Goal: Task Accomplishment & Management: Complete application form

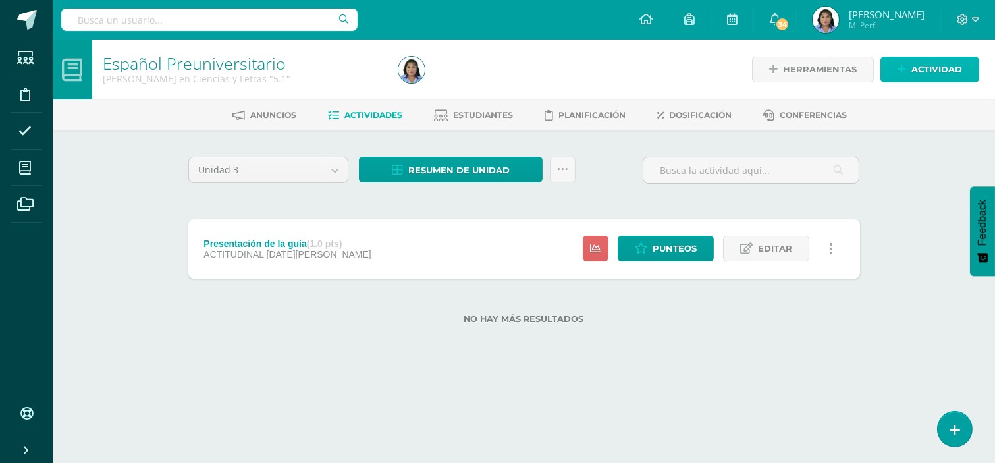
click at [926, 66] on span "Actividad" at bounding box center [936, 69] width 51 height 24
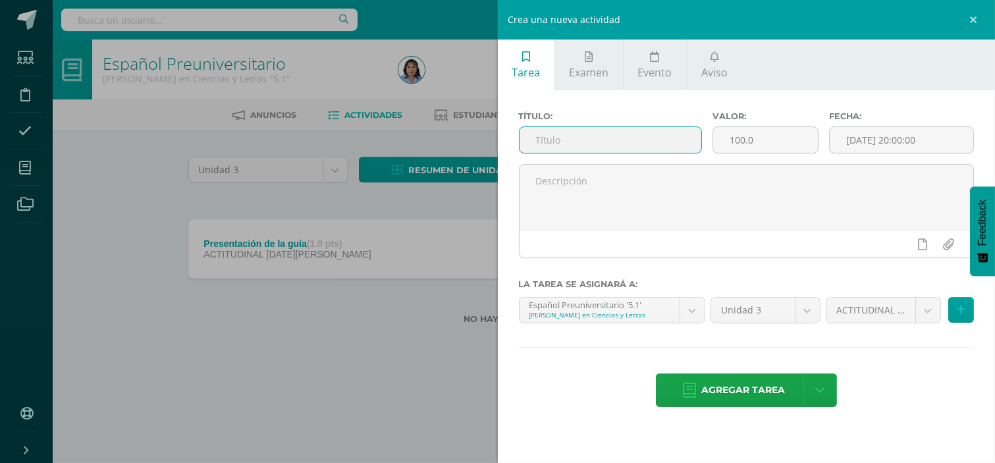
click at [586, 145] on input "text" at bounding box center [610, 140] width 182 height 26
type input "G"
type input "M"
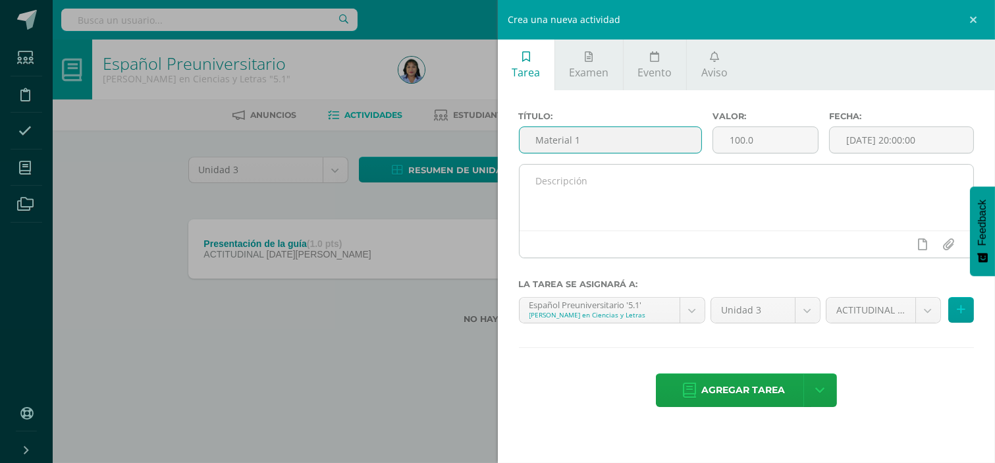
type input "Material 1"
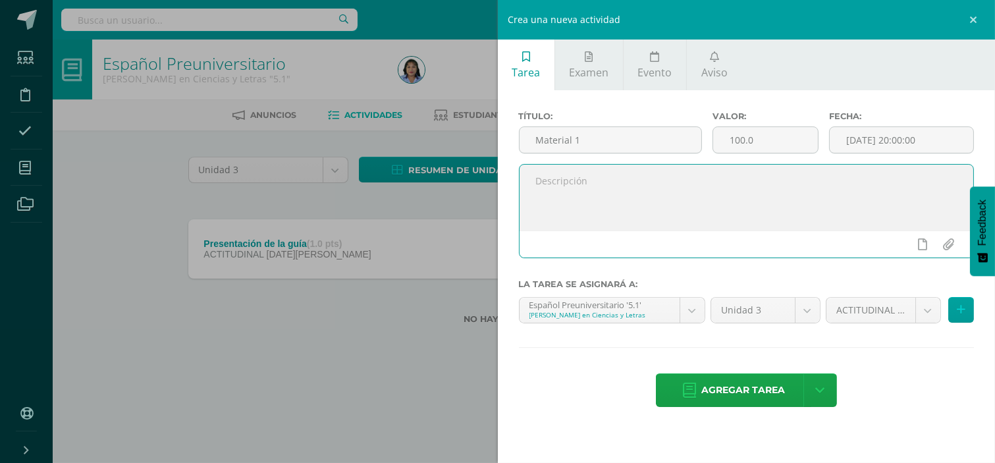
click at [576, 176] on textarea at bounding box center [746, 198] width 454 height 66
type textarea "Por favor imprimir el documento para trabajar mañana en la clase"
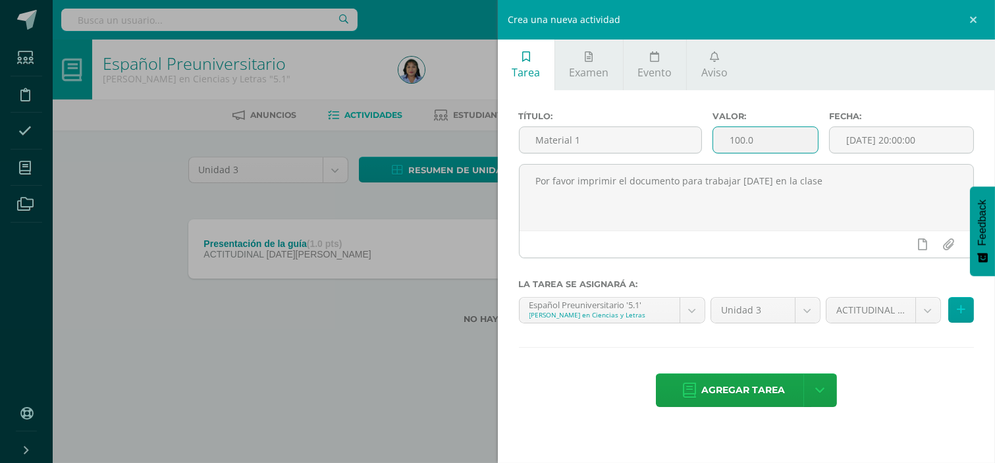
click at [744, 138] on input "100.0" at bounding box center [765, 140] width 105 height 26
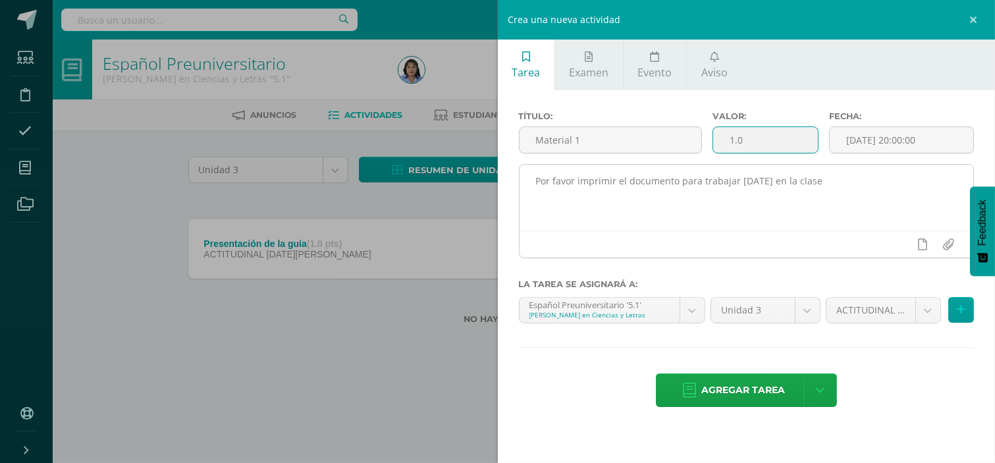
type input "1.0"
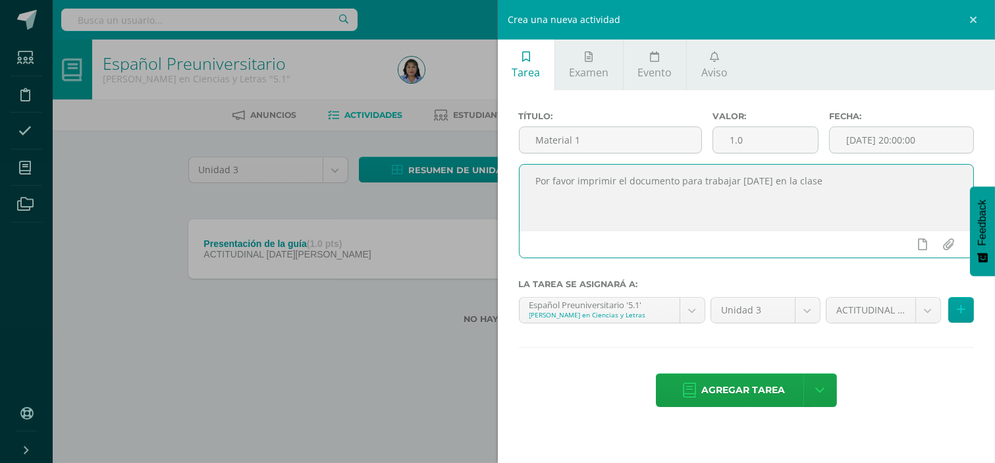
click at [821, 180] on textarea "Por favor imprimir el documento para trabajar mañana en la clase" at bounding box center [746, 198] width 454 height 66
type textarea "Por favor imprimir el documento para trabajar mañana en la clase."
click at [948, 247] on input "file" at bounding box center [948, 244] width 26 height 25
type input "C:\fakepath\Introducción, conclusión,objetivos, biografía, autobiografía .pdf"
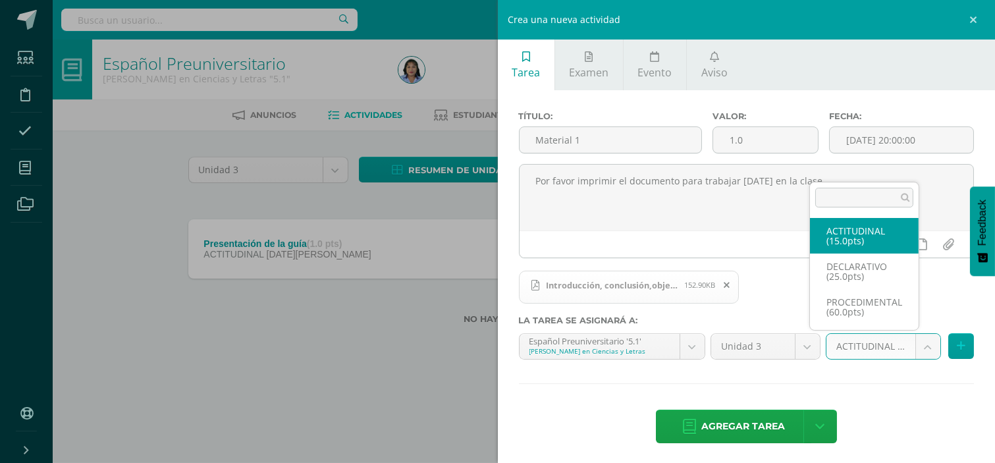
click at [913, 351] on body "Estudiantes Disciplina Asistencia Mis cursos Archivos Soporte Centro de ayuda Ú…" at bounding box center [497, 183] width 995 height 366
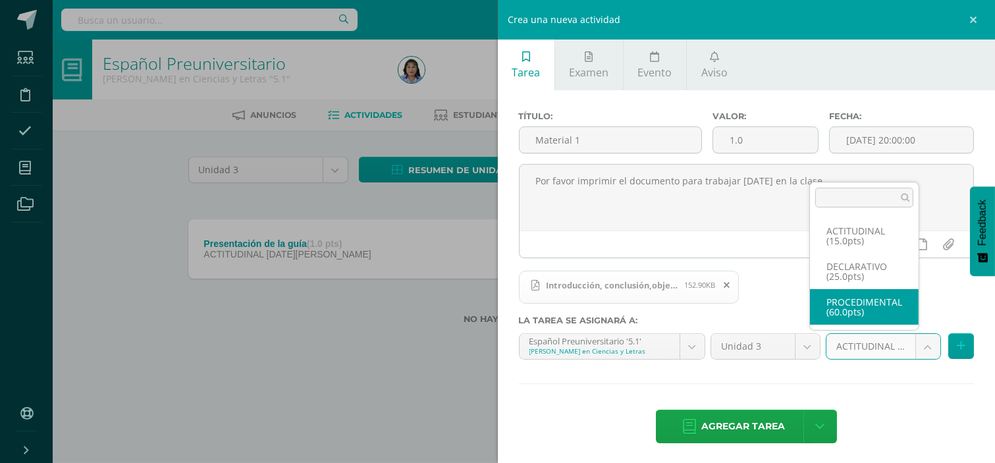
select select "34442"
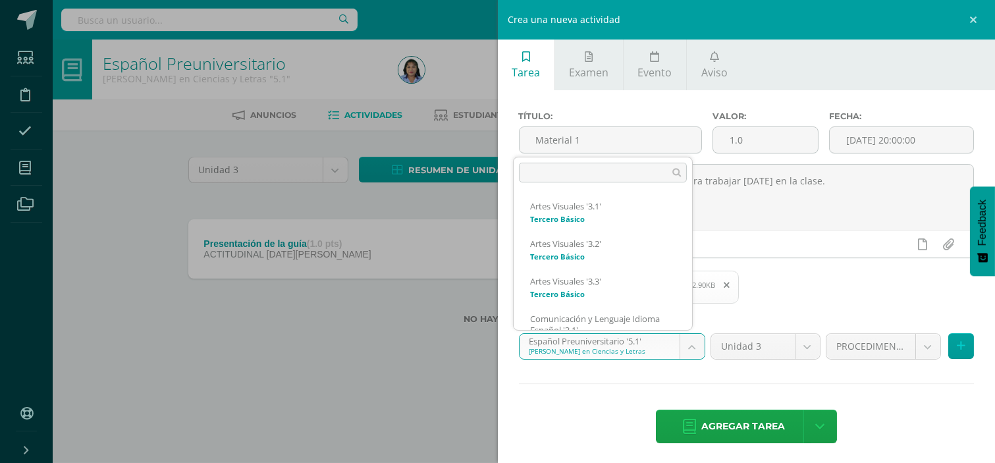
click at [683, 349] on body "Estudiantes Disciplina Asistencia Mis cursos Archivos Soporte Centro de ayuda Ú…" at bounding box center [497, 183] width 995 height 366
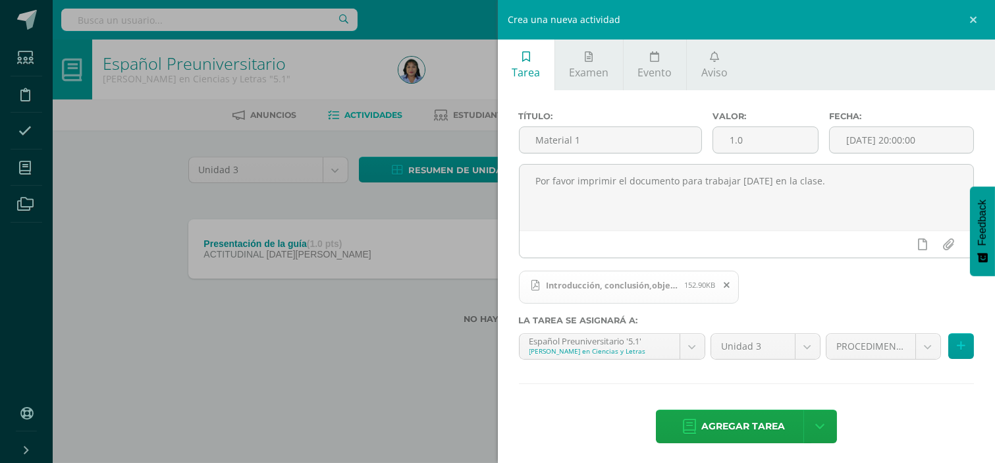
click at [619, 366] on body "Estudiantes Disciplina Asistencia Mis cursos Archivos Soporte Centro de ayuda Ú…" at bounding box center [497, 183] width 995 height 366
drag, startPoint x: 832, startPoint y: 186, endPoint x: 527, endPoint y: 202, distance: 305.9
click at [527, 202] on textarea "Por favor imprimir el documento para trabajar mañana en la clase." at bounding box center [746, 198] width 454 height 66
click at [975, 22] on link at bounding box center [974, 19] width 39 height 39
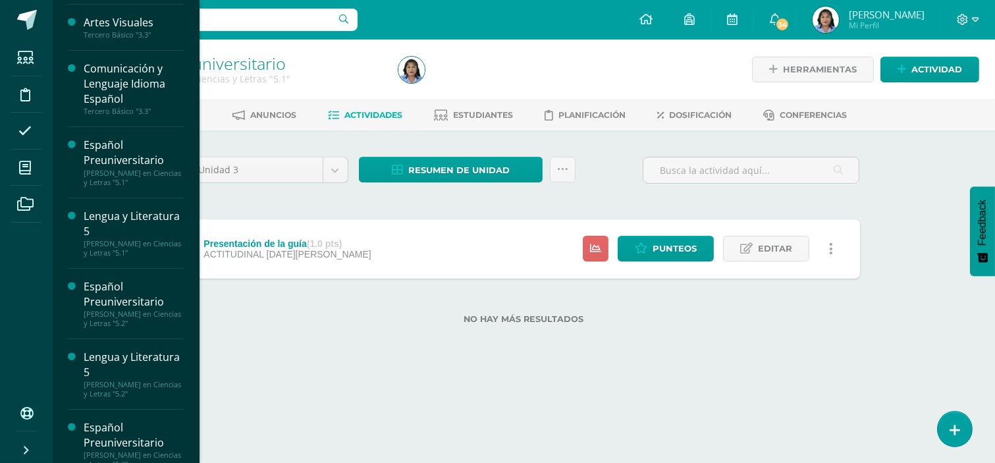
scroll to position [238, 0]
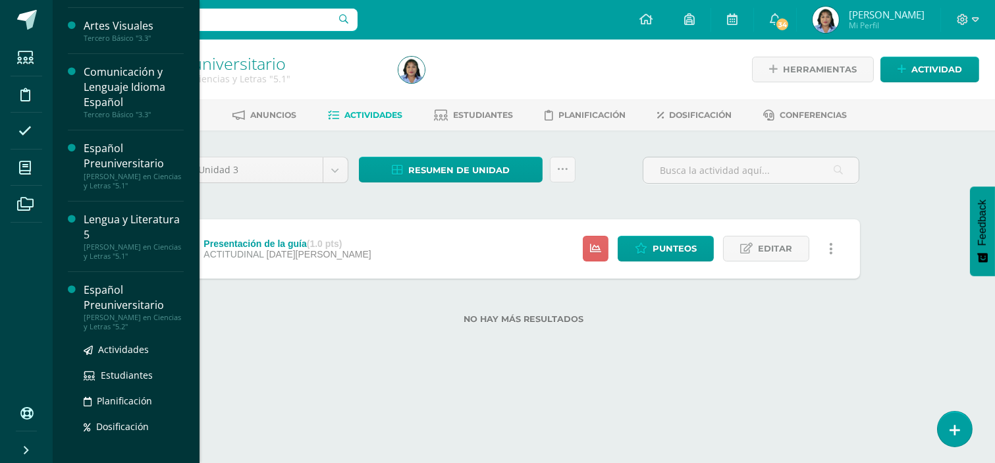
click at [126, 298] on div "Español Preuniversitario" at bounding box center [134, 297] width 100 height 30
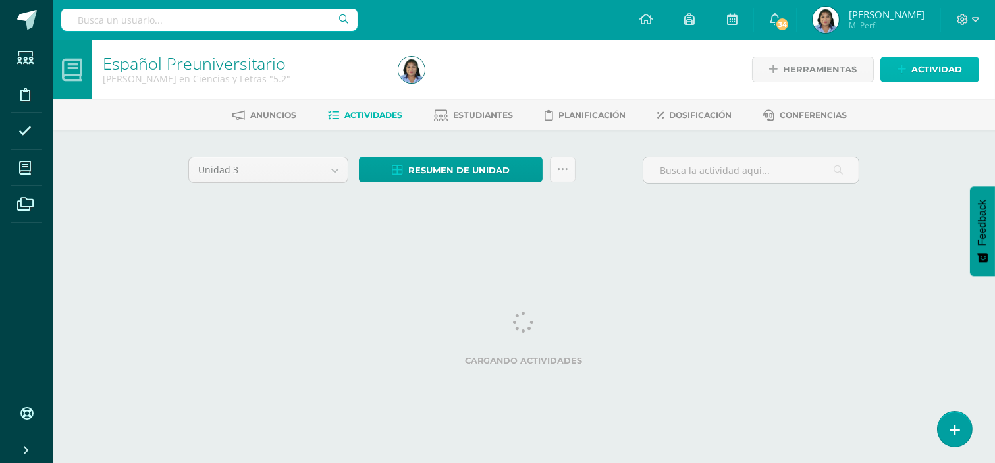
click at [947, 66] on span "Actividad" at bounding box center [936, 69] width 51 height 24
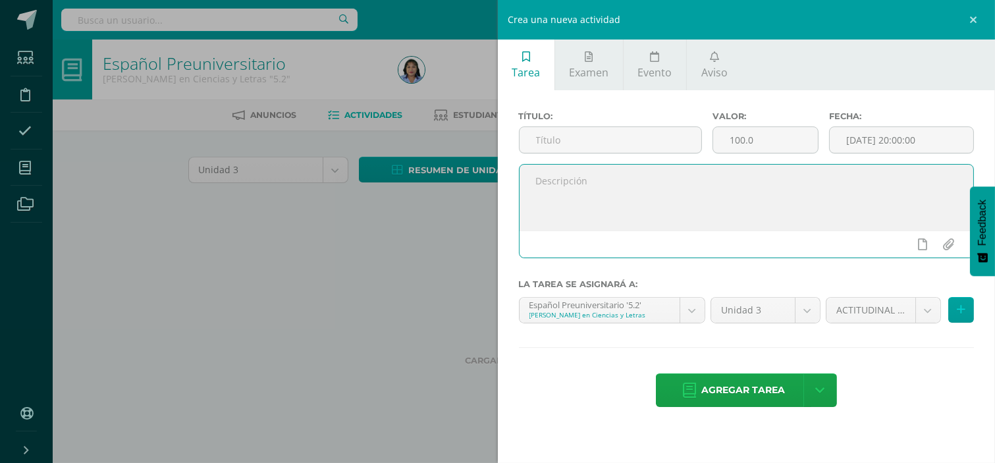
click at [555, 181] on textarea at bounding box center [746, 198] width 454 height 66
paste textarea "Por favor imprimir el documento para trabajar mañana en la clase."
type textarea "Por favor imprimir el documento para trabajar mañana en la clase."
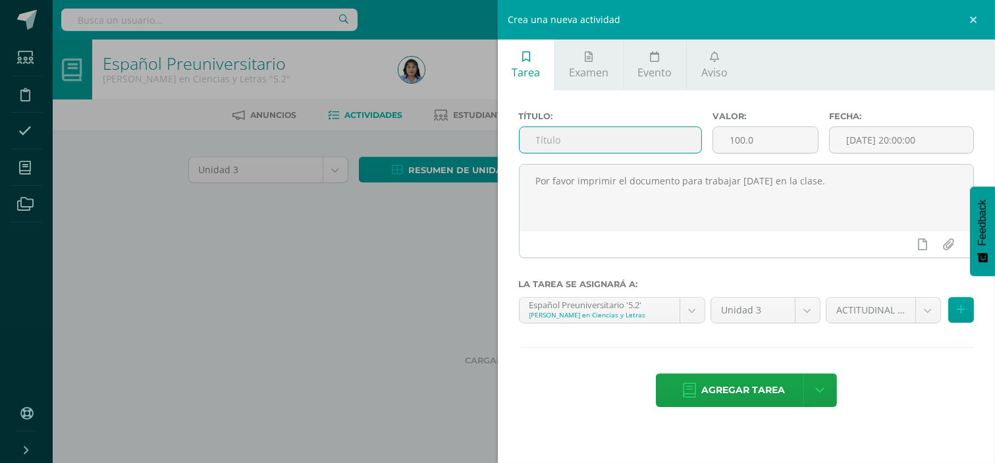
click at [547, 140] on input "text" at bounding box center [610, 140] width 182 height 26
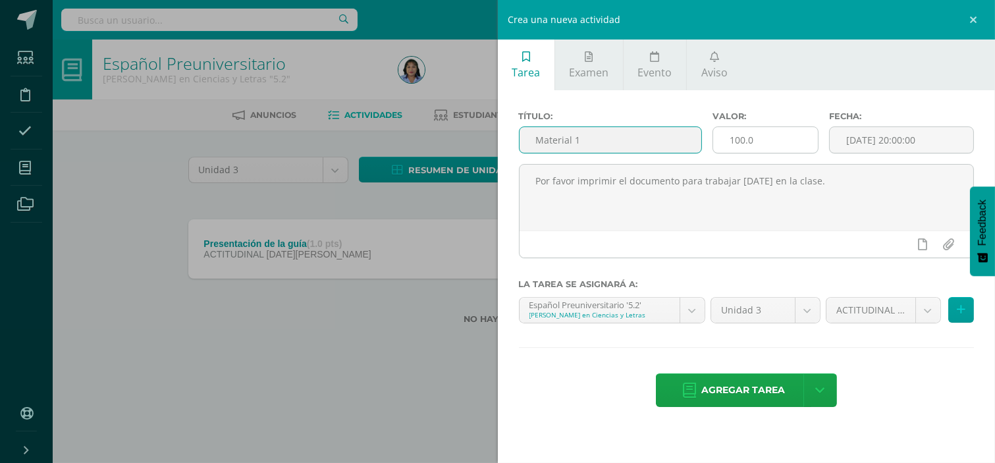
type input "Material 1"
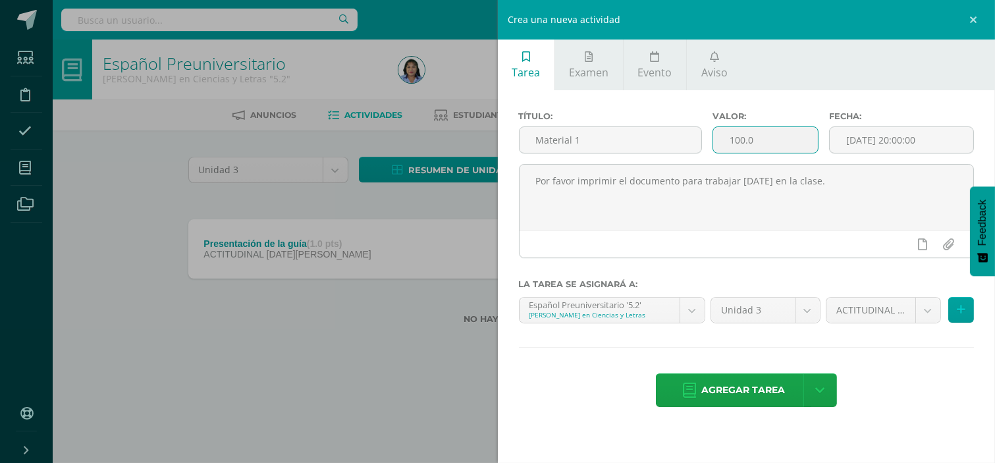
click at [742, 136] on input "100.0" at bounding box center [765, 140] width 105 height 26
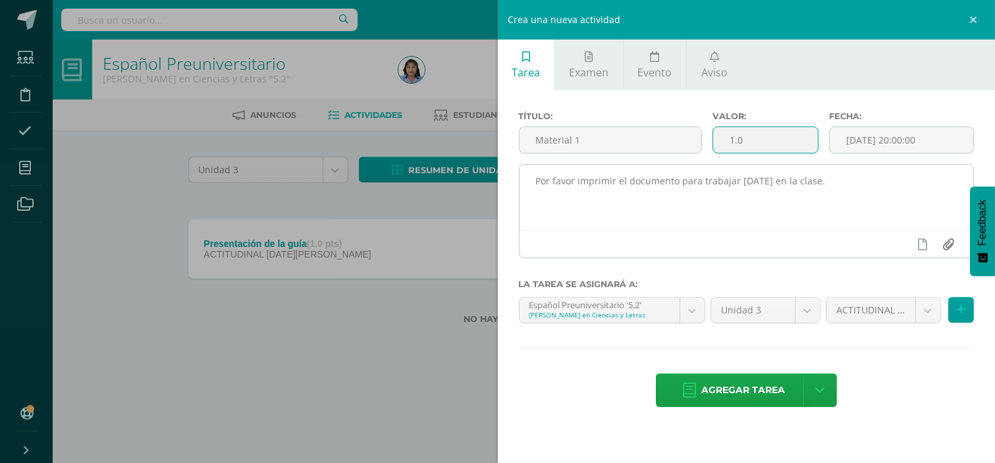
type input "1.0"
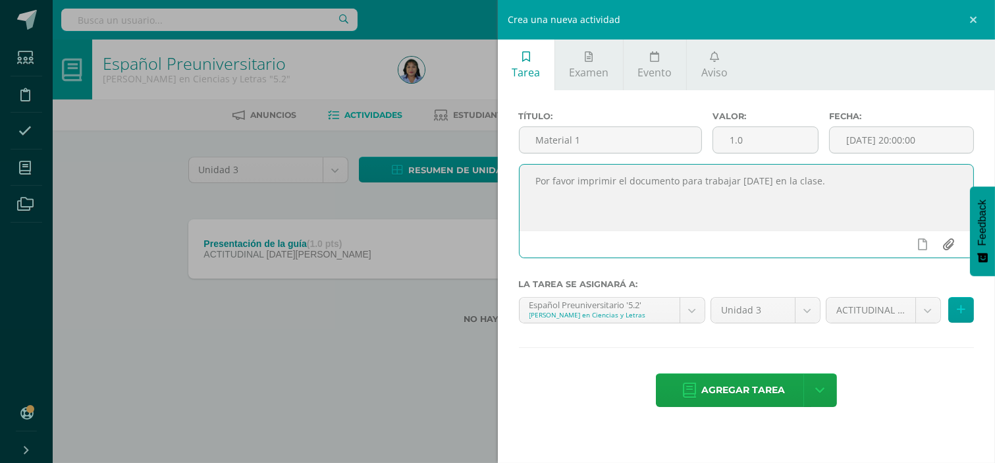
click at [948, 250] on input "file" at bounding box center [948, 244] width 26 height 25
type input "C:\fakepath\Introducción, conclusión,objetivos, biografía, autobiografía .pdf"
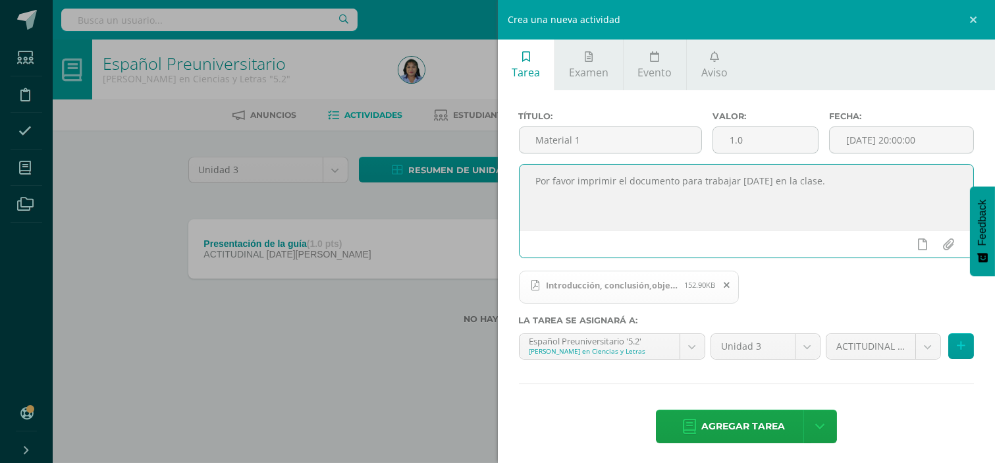
click at [838, 179] on textarea "Por favor imprimir el documento para trabajar mañana en la clase." at bounding box center [746, 198] width 454 height 66
type textarea "Por favor imprimir el documento para trabajar mañana en la clase. (llevar hojas…"
click at [915, 350] on body "Estudiantes Disciplina Asistencia Mis cursos Archivos Soporte Centro de ayuda Ú…" at bounding box center [497, 183] width 995 height 366
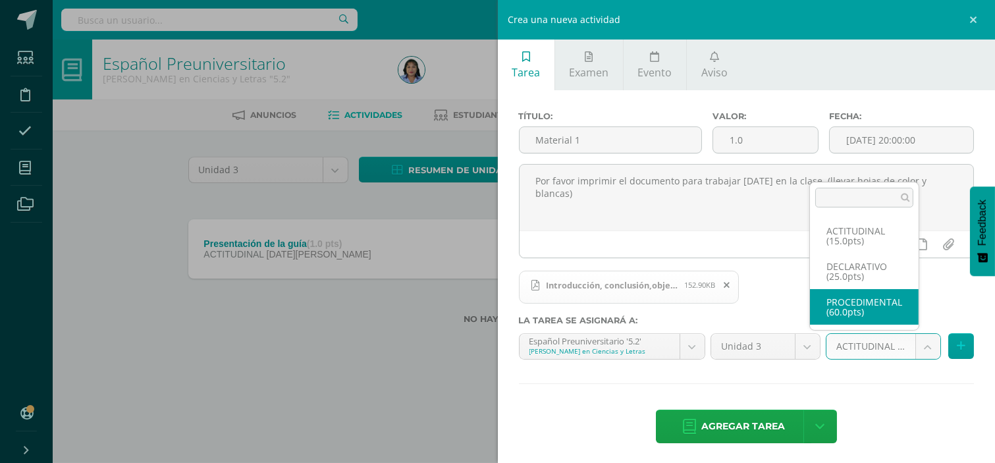
select select "34624"
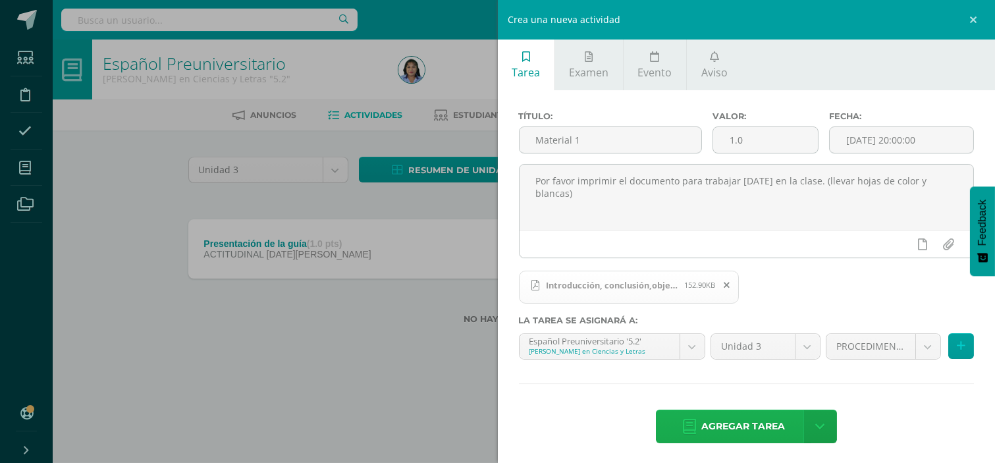
click at [731, 431] on span "Agregar tarea" at bounding box center [743, 426] width 84 height 32
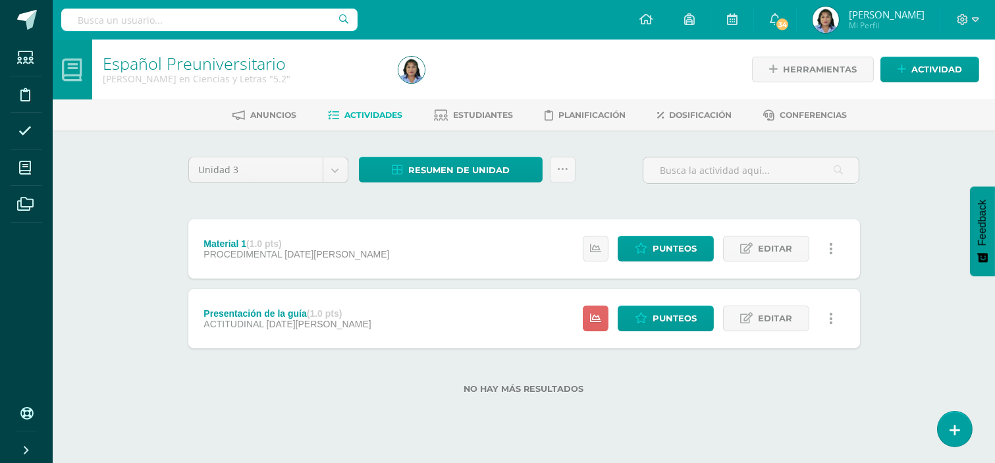
click at [833, 246] on link at bounding box center [831, 249] width 26 height 26
click at [798, 250] on link "Editar" at bounding box center [766, 249] width 86 height 26
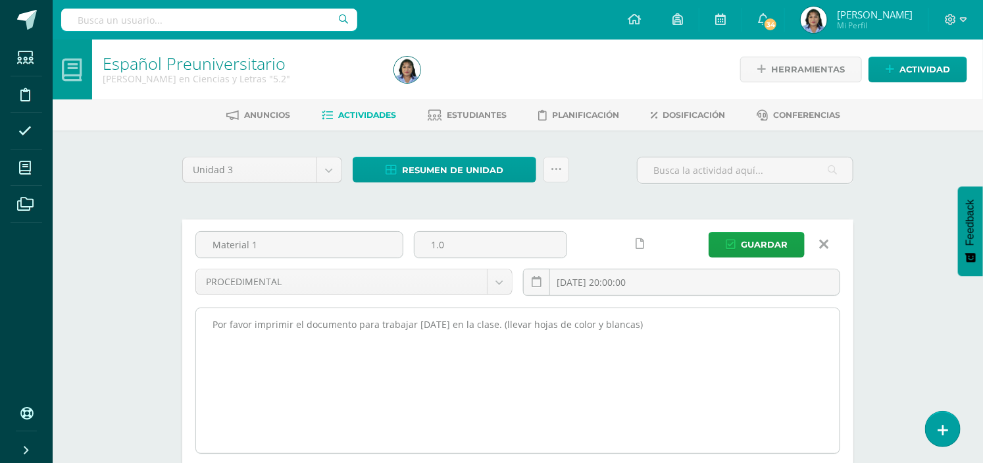
drag, startPoint x: 646, startPoint y: 320, endPoint x: 204, endPoint y: 336, distance: 442.0
click at [204, 336] on textarea "Por favor imprimir el documento para trabajar mañana en la clase. (llevar hojas…" at bounding box center [518, 380] width 644 height 145
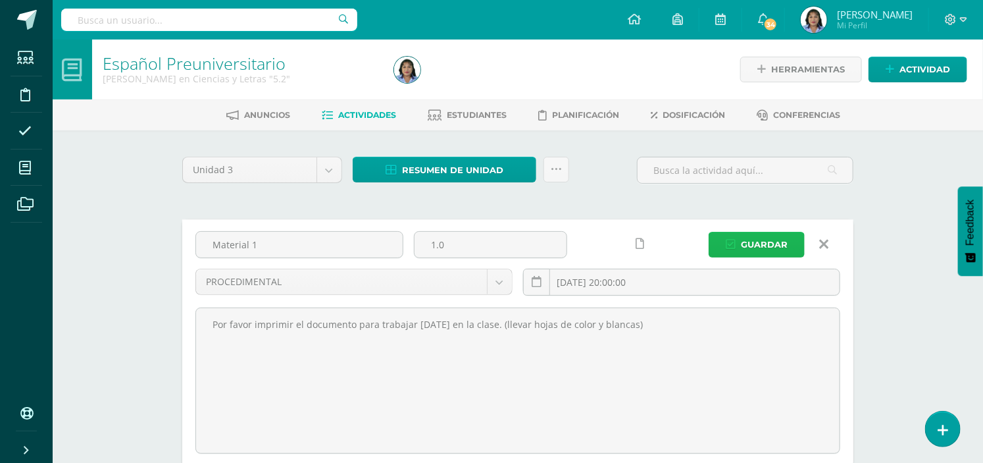
click at [788, 242] on span "Guardar" at bounding box center [764, 244] width 47 height 24
